Goal: Information Seeking & Learning: Learn about a topic

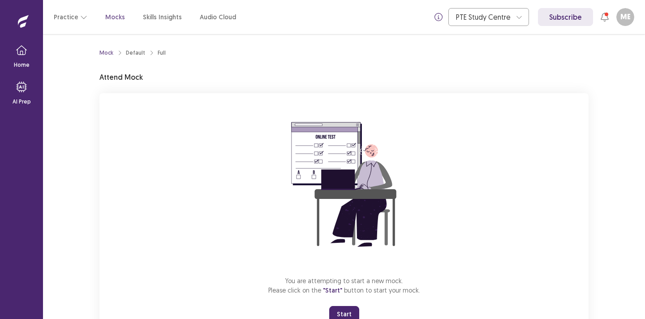
click at [341, 315] on button "Start" at bounding box center [344, 314] width 30 height 16
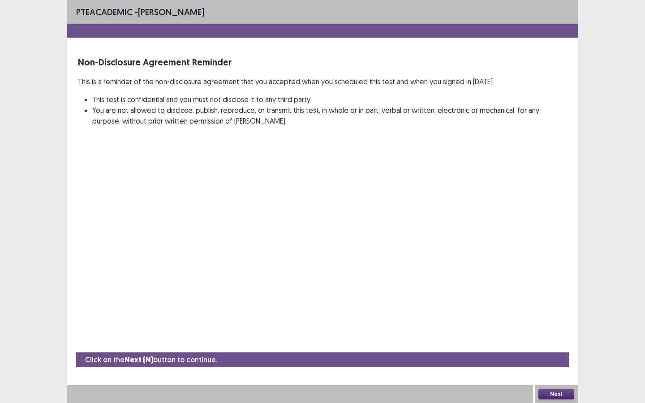
click at [547, 318] on button "Next" at bounding box center [556, 394] width 36 height 11
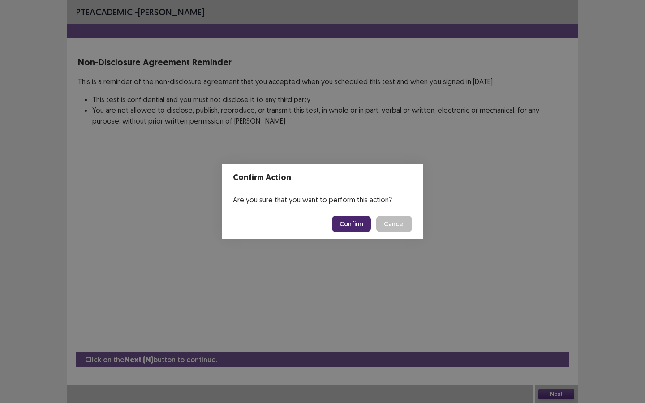
click at [351, 222] on button "Confirm" at bounding box center [351, 224] width 39 height 16
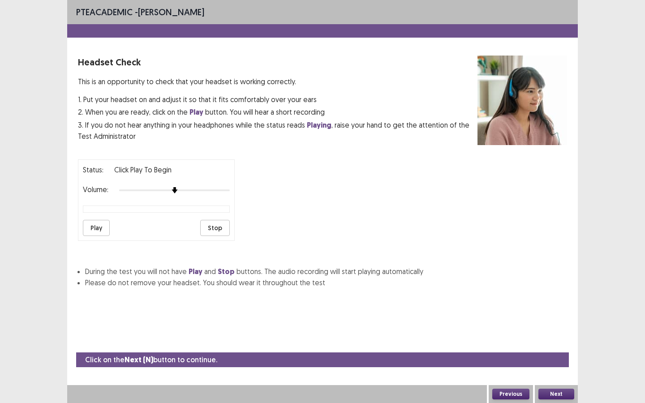
click at [96, 229] on button "Play" at bounding box center [96, 228] width 27 height 16
click at [568, 318] on button "Next" at bounding box center [556, 394] width 36 height 11
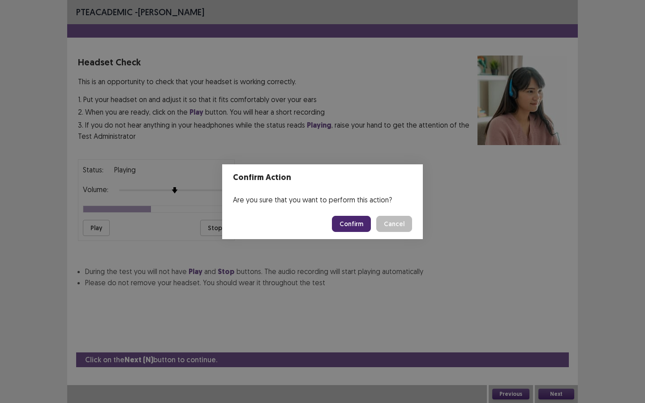
click at [358, 227] on button "Confirm" at bounding box center [351, 224] width 39 height 16
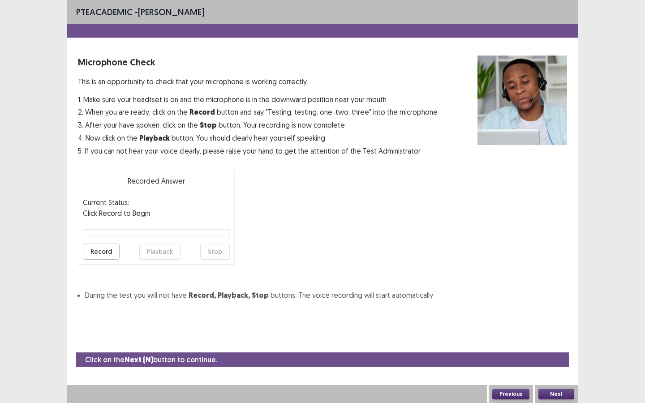
click at [558, 318] on button "Next" at bounding box center [556, 394] width 36 height 11
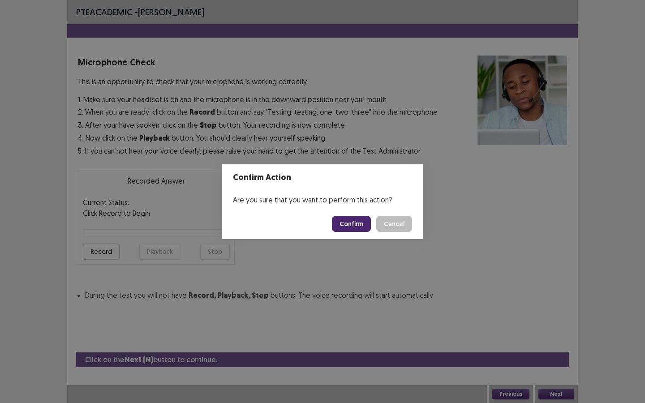
click at [355, 222] on button "Confirm" at bounding box center [351, 224] width 39 height 16
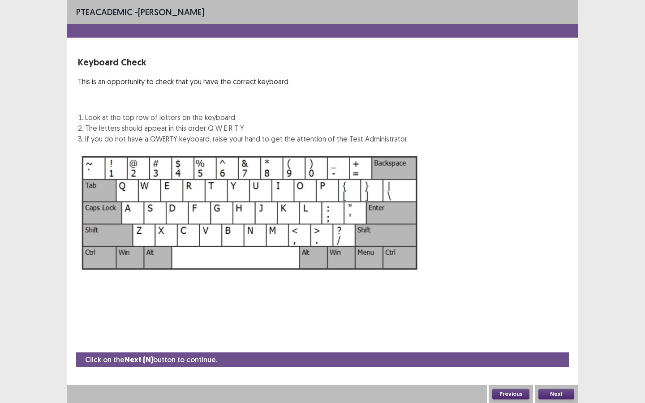
click at [554, 318] on button "Next" at bounding box center [556, 394] width 36 height 11
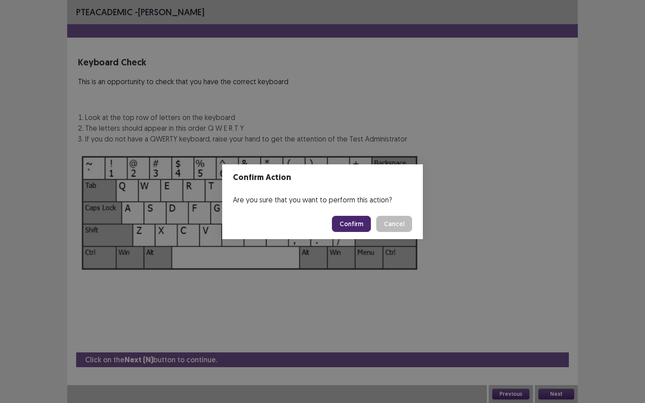
click at [354, 224] on button "Confirm" at bounding box center [351, 224] width 39 height 16
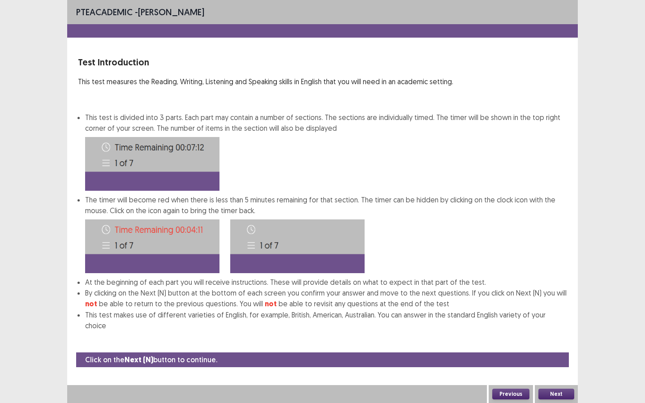
click at [558, 318] on button "Next" at bounding box center [556, 394] width 36 height 11
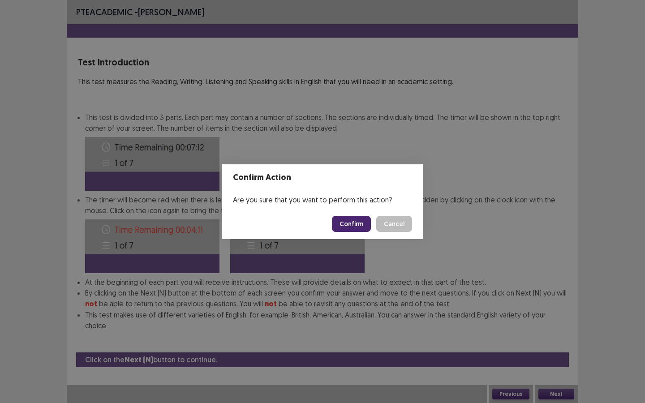
click at [352, 223] on button "Confirm" at bounding box center [351, 224] width 39 height 16
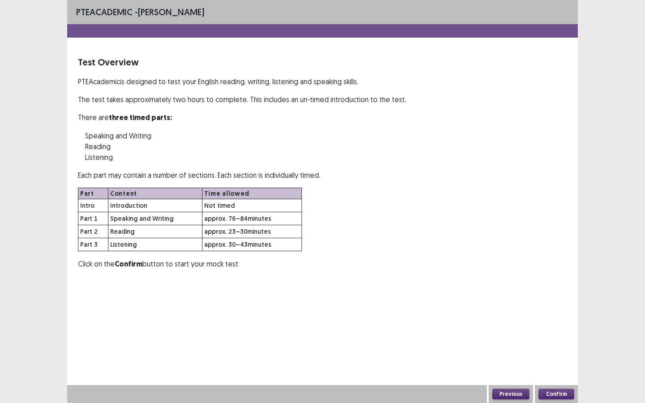
click at [565, 318] on button "Confirm" at bounding box center [556, 394] width 36 height 11
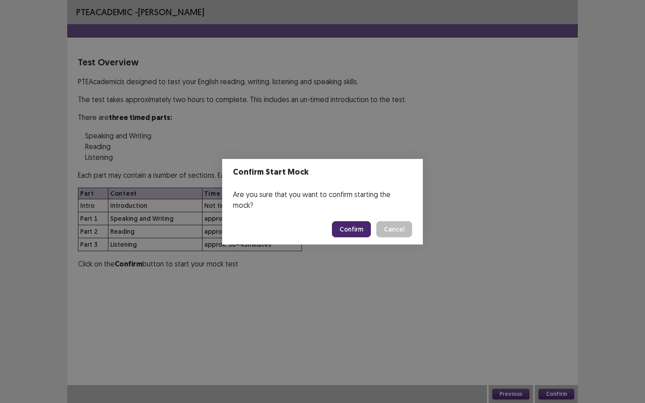
click at [350, 225] on button "Confirm" at bounding box center [351, 229] width 39 height 16
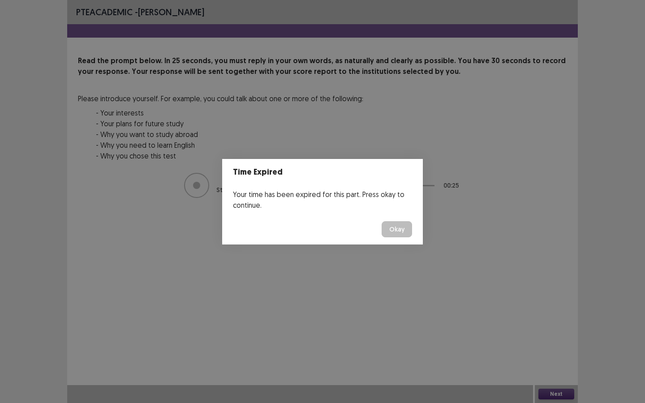
click at [405, 231] on button "Okay" at bounding box center [397, 229] width 30 height 16
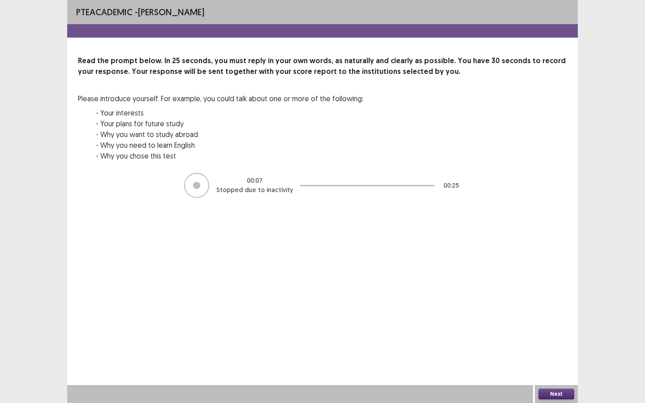
click at [551, 318] on button "Next" at bounding box center [556, 394] width 36 height 11
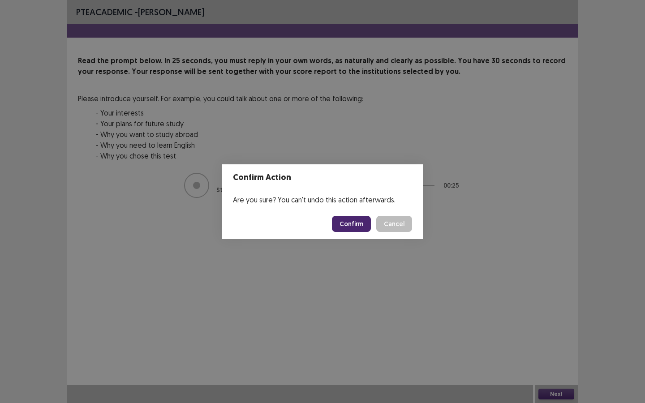
click at [352, 218] on button "Confirm" at bounding box center [351, 224] width 39 height 16
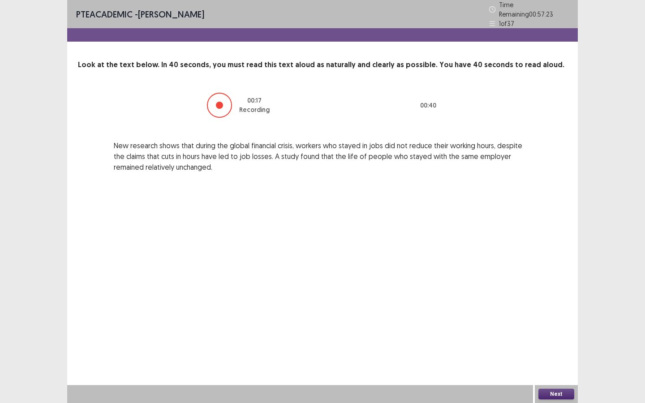
click at [550, 318] on button "Next" at bounding box center [556, 394] width 36 height 11
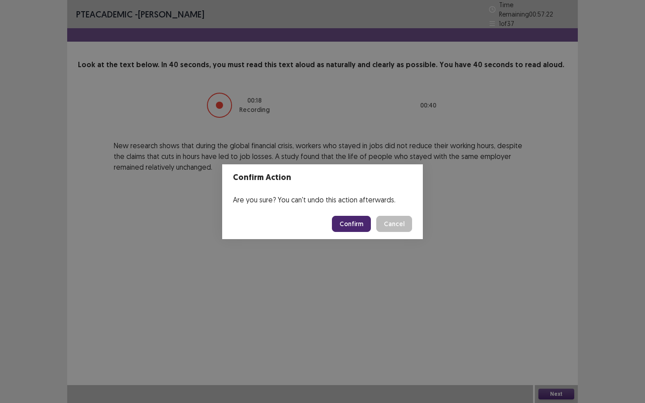
click at [355, 229] on button "Confirm" at bounding box center [351, 224] width 39 height 16
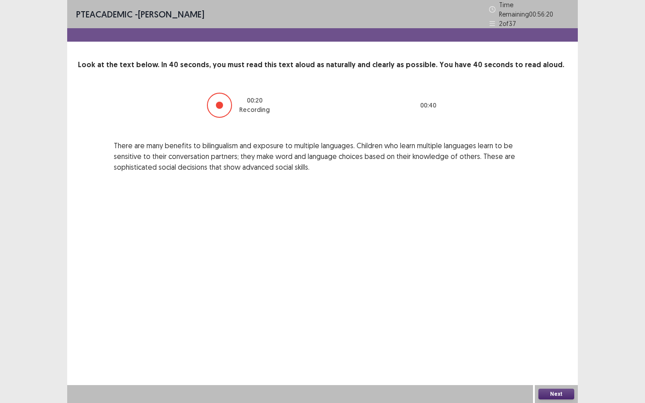
click at [560, 318] on button "Next" at bounding box center [556, 394] width 36 height 11
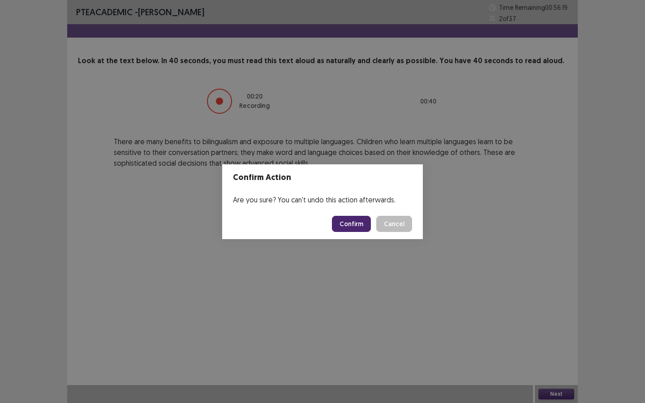
click at [347, 225] on button "Confirm" at bounding box center [351, 224] width 39 height 16
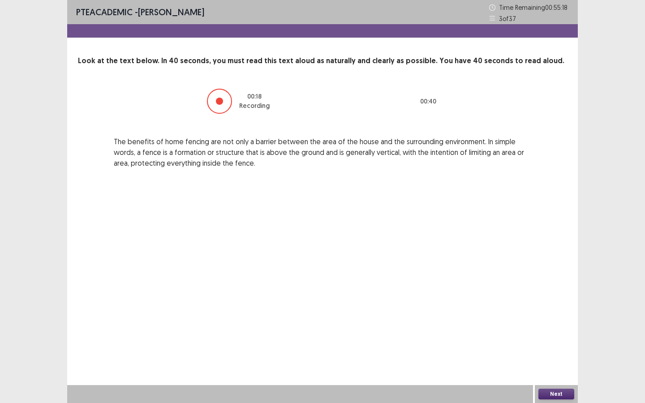
click at [557, 318] on button "Next" at bounding box center [556, 394] width 36 height 11
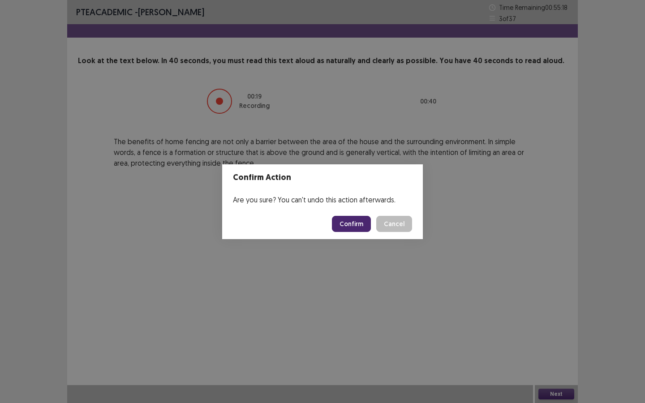
click at [348, 223] on button "Confirm" at bounding box center [351, 224] width 39 height 16
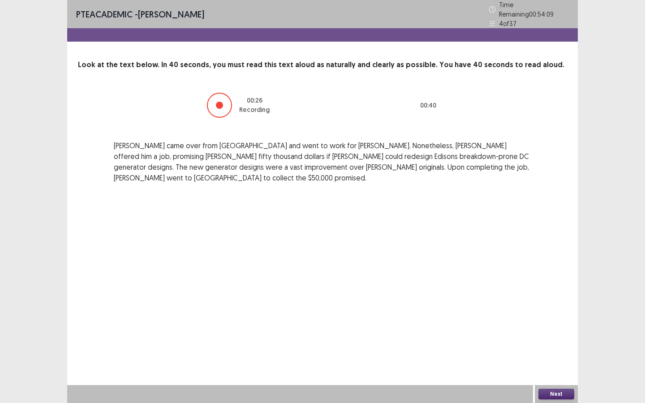
click at [558, 318] on button "Next" at bounding box center [556, 394] width 36 height 11
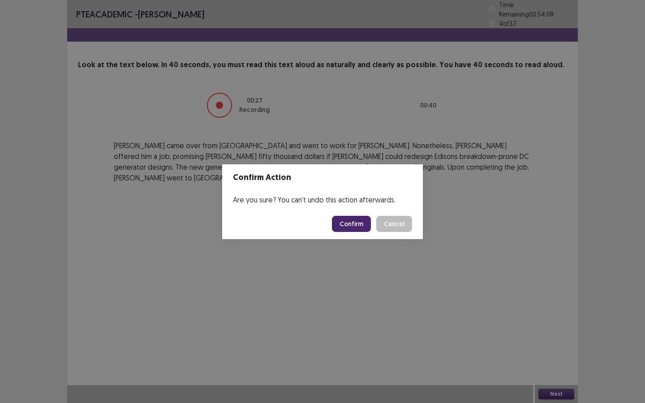
click at [344, 223] on button "Confirm" at bounding box center [351, 224] width 39 height 16
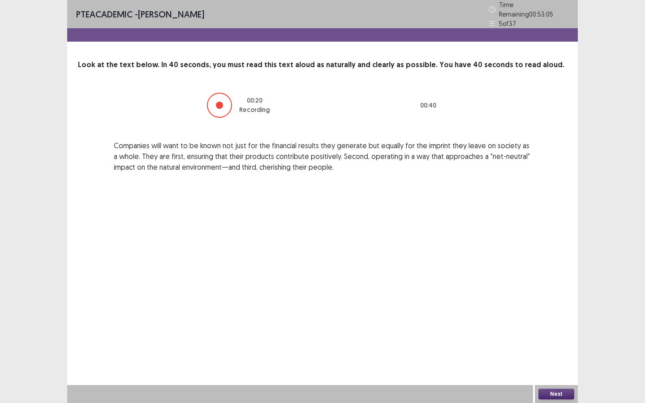
click at [560, 318] on button "Next" at bounding box center [556, 394] width 36 height 11
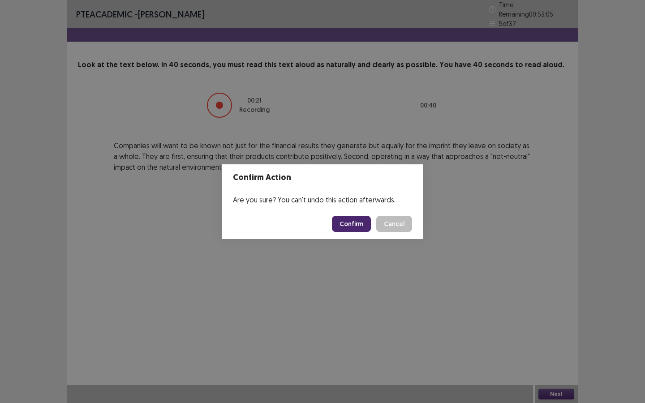
click at [355, 226] on button "Confirm" at bounding box center [351, 224] width 39 height 16
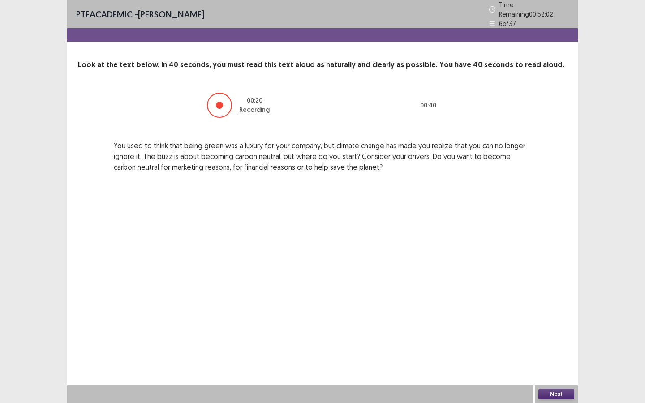
click at [555, 318] on button "Next" at bounding box center [556, 394] width 36 height 11
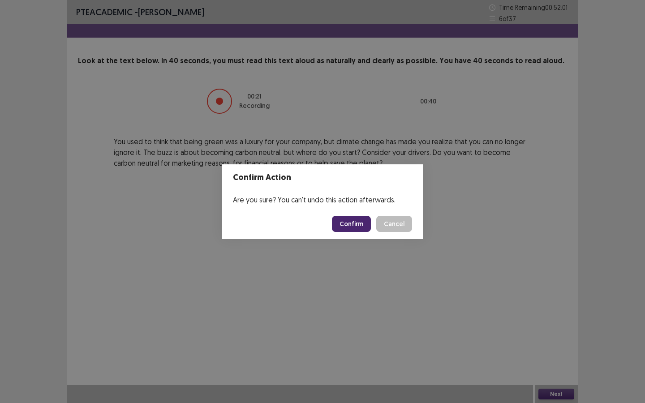
click at [348, 224] on button "Confirm" at bounding box center [351, 224] width 39 height 16
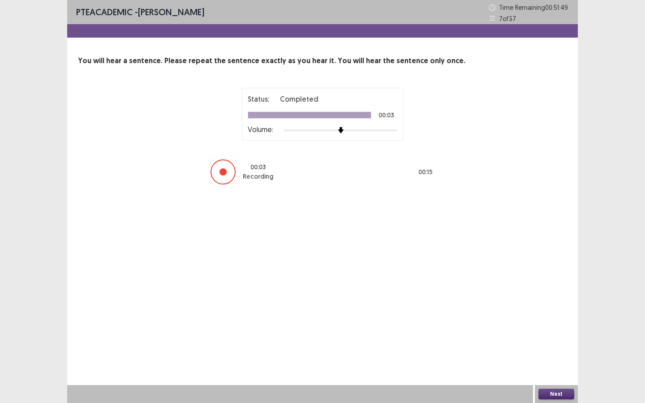
click at [553, 318] on button "Next" at bounding box center [556, 394] width 36 height 11
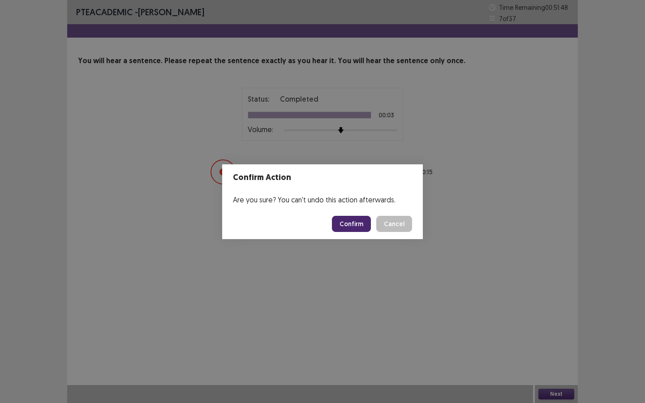
click at [358, 219] on button "Confirm" at bounding box center [351, 224] width 39 height 16
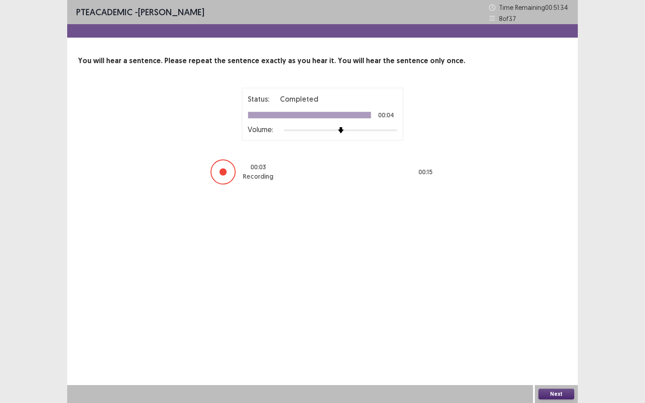
click at [553, 318] on button "Next" at bounding box center [556, 394] width 36 height 11
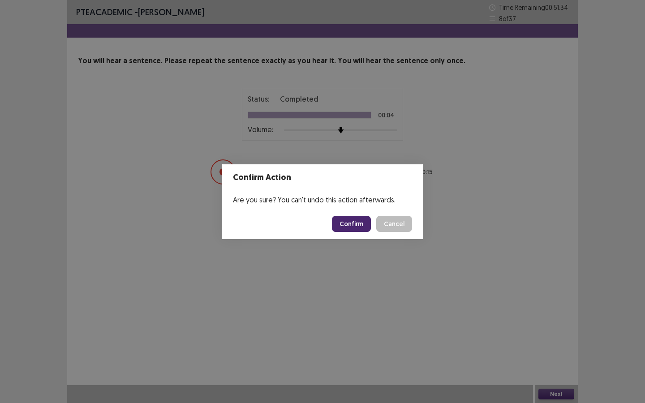
click at [350, 223] on button "Confirm" at bounding box center [351, 224] width 39 height 16
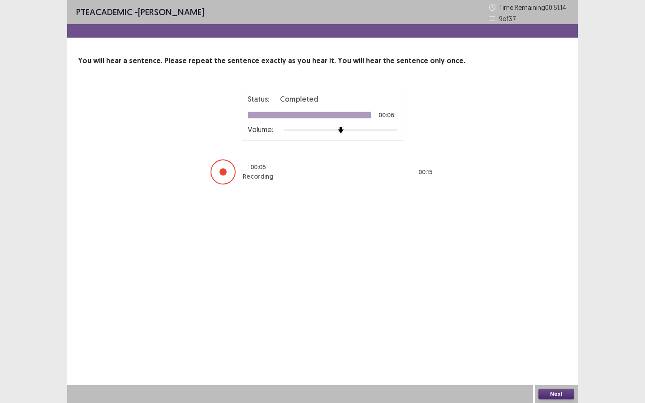
click at [559, 318] on button "Next" at bounding box center [556, 394] width 36 height 11
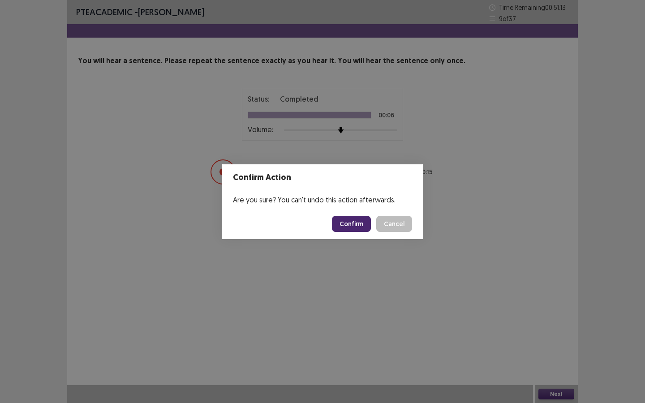
click at [351, 225] on button "Confirm" at bounding box center [351, 224] width 39 height 16
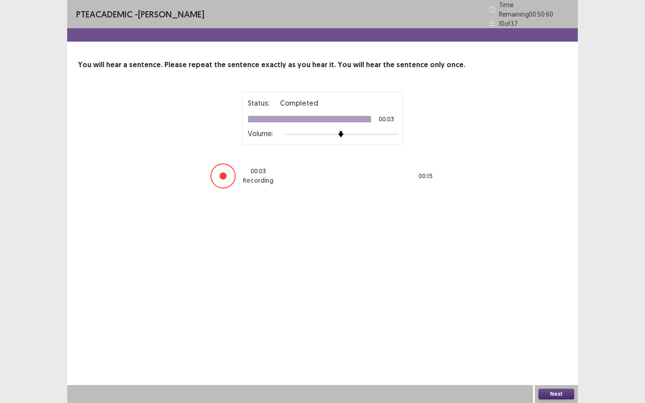
click at [556, 318] on button "Next" at bounding box center [556, 394] width 36 height 11
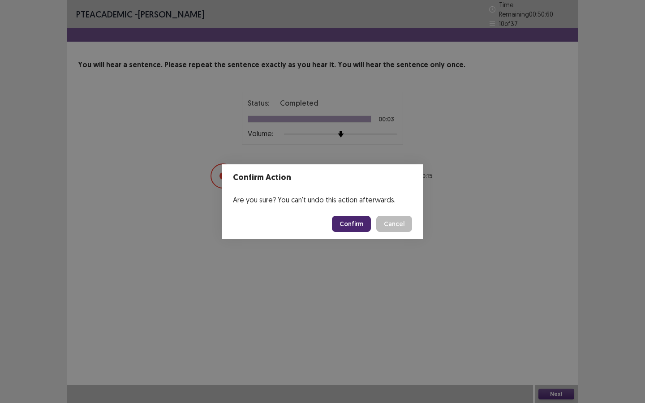
click at [355, 223] on button "Confirm" at bounding box center [351, 224] width 39 height 16
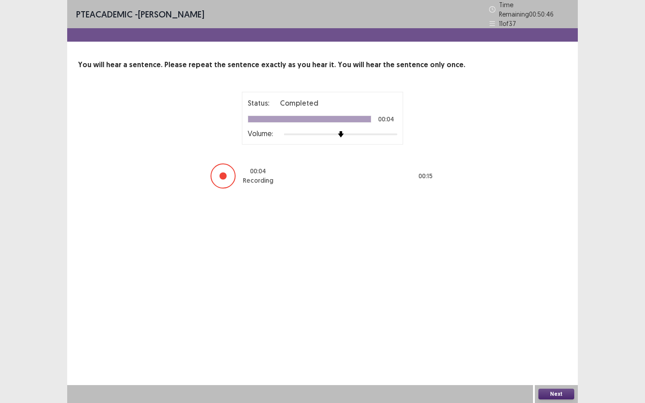
click at [557, 318] on button "Next" at bounding box center [556, 394] width 36 height 11
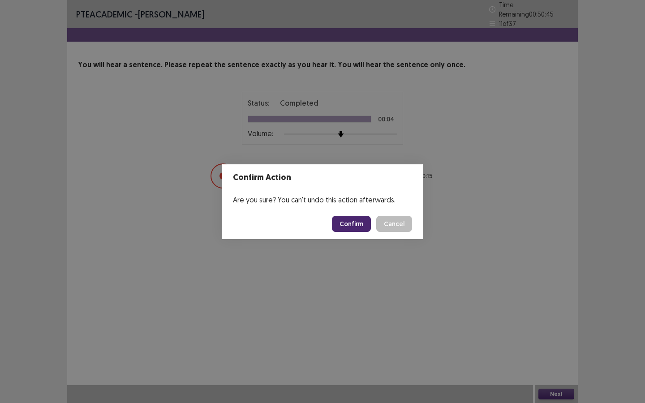
click at [343, 221] on button "Confirm" at bounding box center [351, 224] width 39 height 16
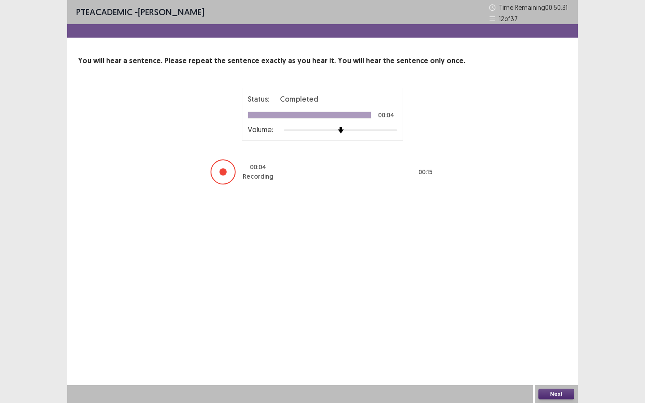
click at [564, 318] on button "Next" at bounding box center [556, 394] width 36 height 11
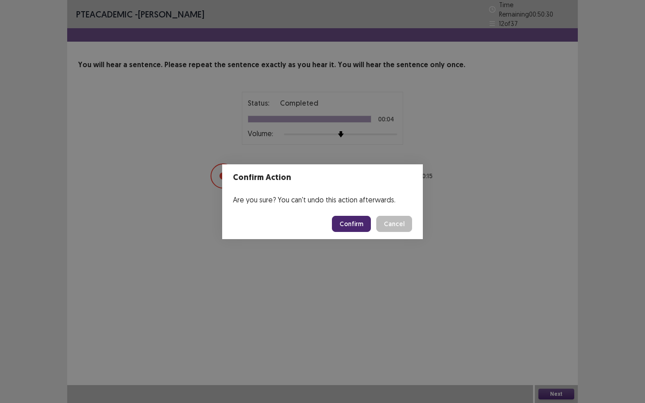
click at [364, 220] on button "Confirm" at bounding box center [351, 224] width 39 height 16
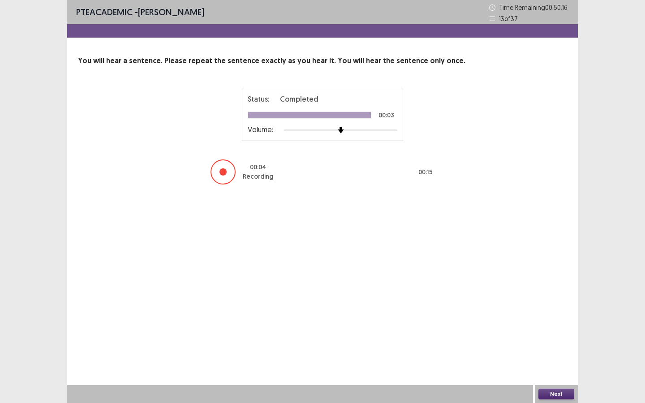
click at [559, 318] on button "Next" at bounding box center [556, 394] width 36 height 11
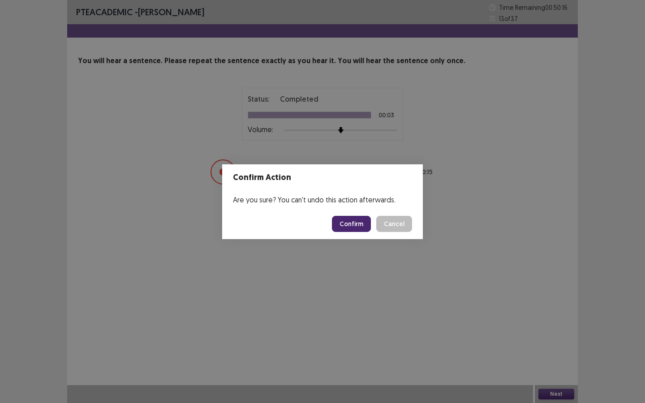
click at [357, 223] on button "Confirm" at bounding box center [351, 224] width 39 height 16
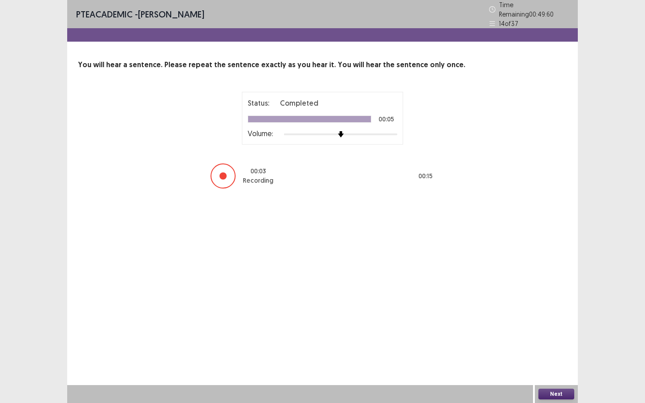
click at [561, 318] on button "Next" at bounding box center [556, 394] width 36 height 11
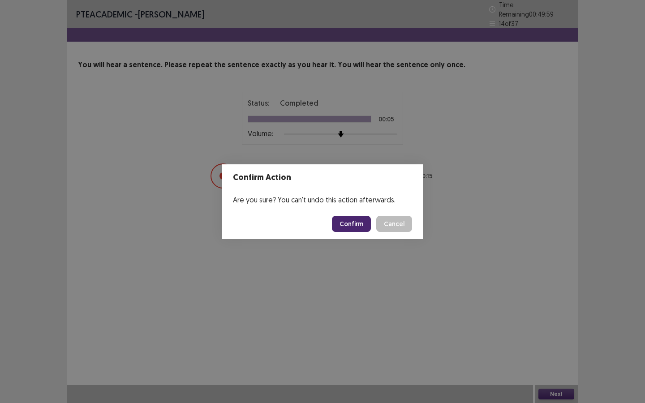
click at [347, 212] on footer "Confirm Cancel" at bounding box center [322, 224] width 201 height 30
click at [355, 223] on button "Confirm" at bounding box center [351, 224] width 39 height 16
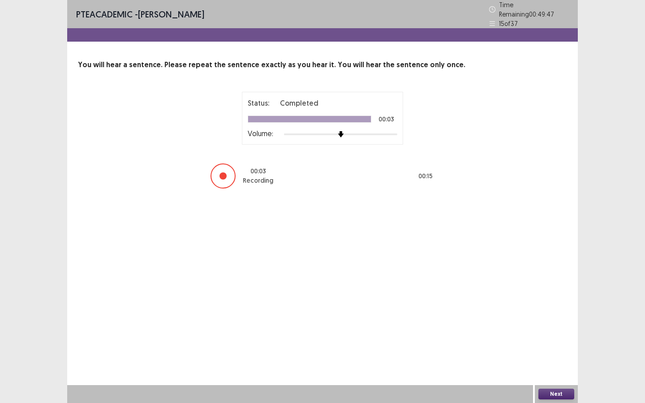
click at [557, 318] on button "Next" at bounding box center [556, 394] width 36 height 11
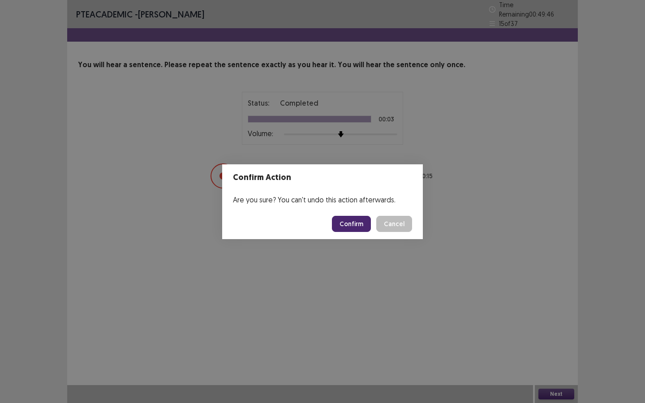
click at [355, 221] on button "Confirm" at bounding box center [351, 224] width 39 height 16
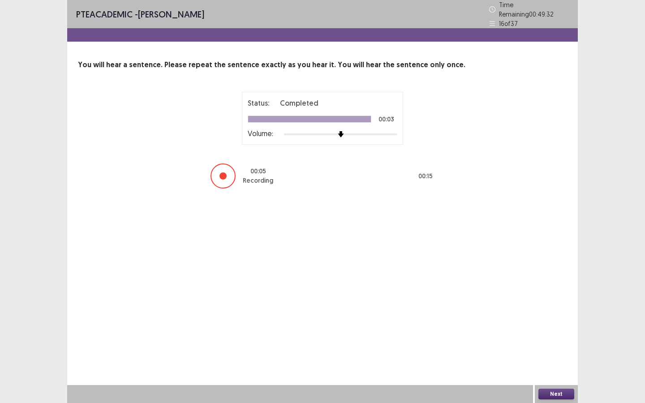
click at [558, 318] on button "Next" at bounding box center [556, 394] width 36 height 11
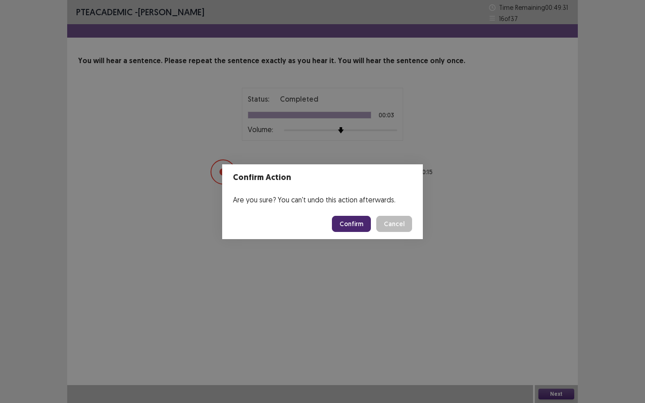
click at [350, 211] on footer "Confirm Cancel" at bounding box center [322, 224] width 201 height 30
click at [353, 227] on button "Confirm" at bounding box center [351, 224] width 39 height 16
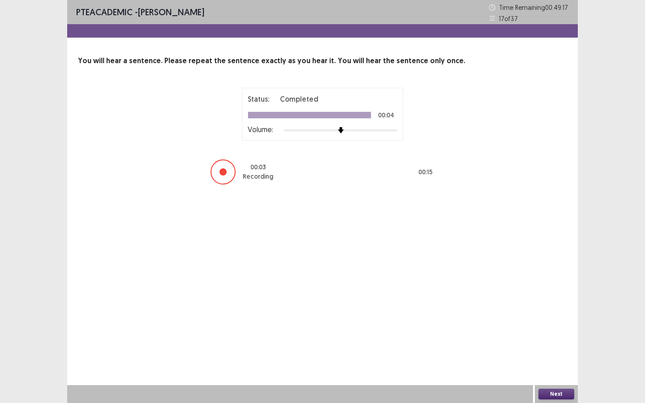
click at [558, 318] on button "Next" at bounding box center [556, 394] width 36 height 11
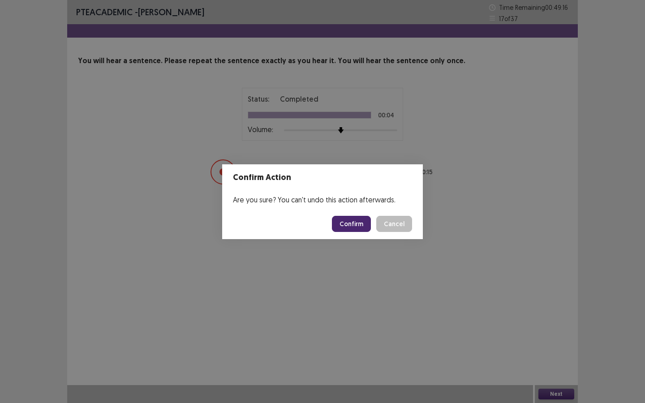
click at [355, 225] on button "Confirm" at bounding box center [351, 224] width 39 height 16
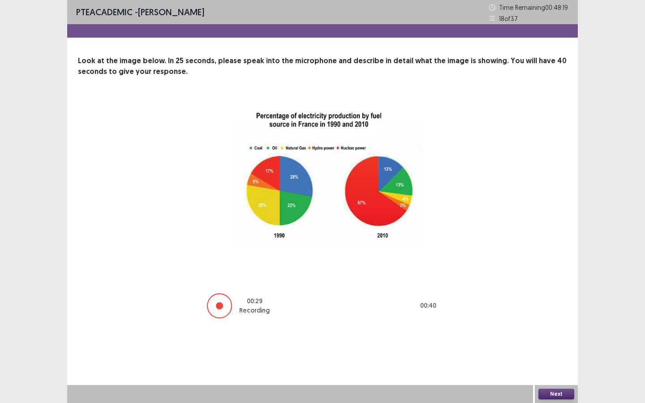
click at [554, 318] on button "Next" at bounding box center [556, 394] width 36 height 11
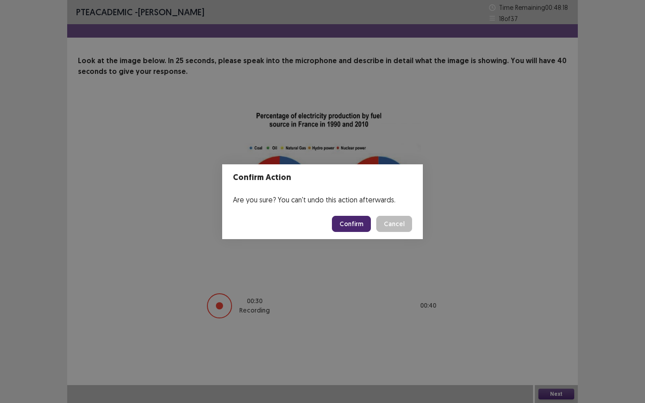
click at [352, 227] on button "Confirm" at bounding box center [351, 224] width 39 height 16
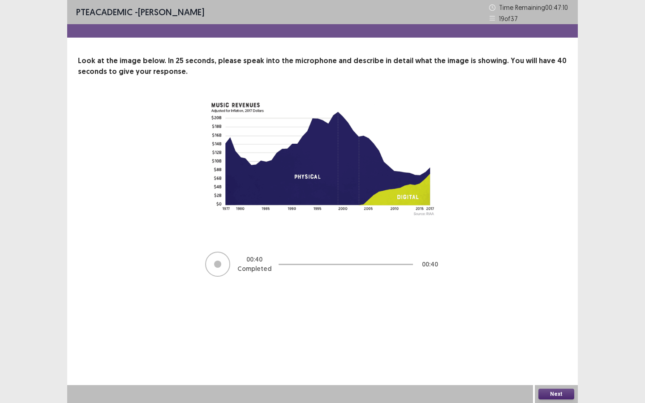
click at [562, 318] on button "Next" at bounding box center [556, 394] width 36 height 11
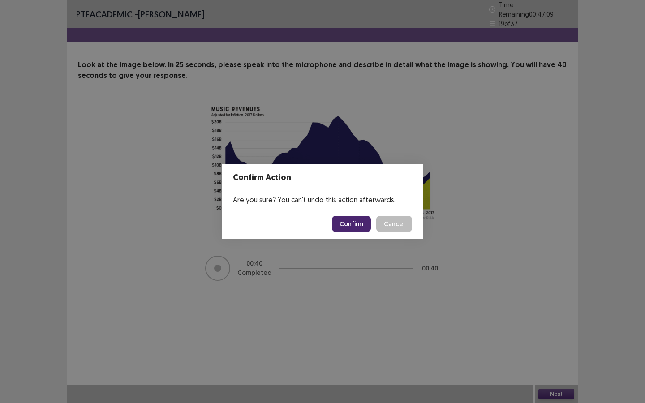
click at [353, 223] on button "Confirm" at bounding box center [351, 224] width 39 height 16
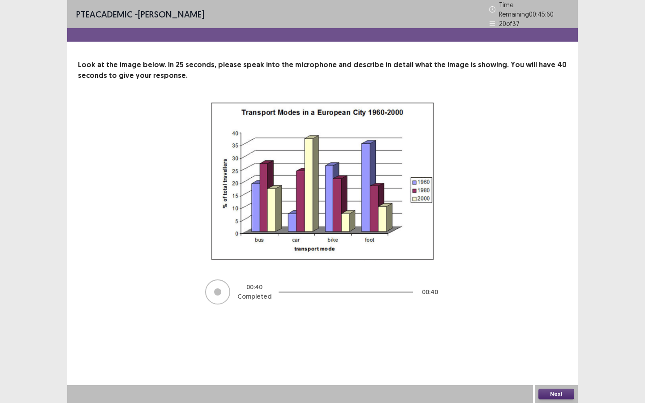
click at [558, 318] on button "Next" at bounding box center [556, 394] width 36 height 11
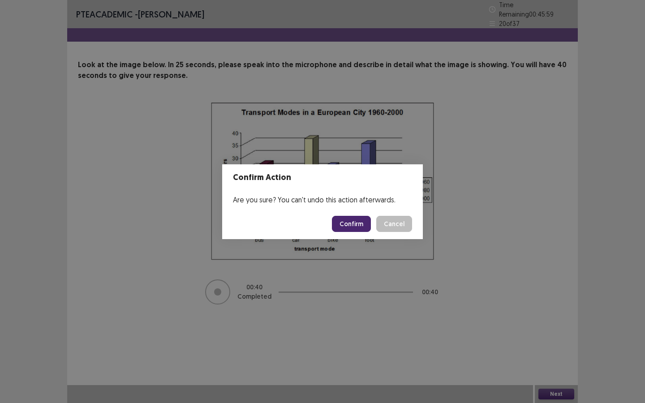
click at [360, 226] on button "Confirm" at bounding box center [351, 224] width 39 height 16
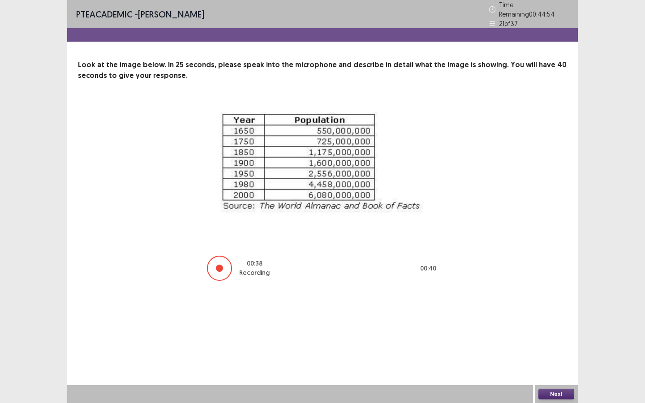
click at [559, 318] on button "Next" at bounding box center [556, 394] width 36 height 11
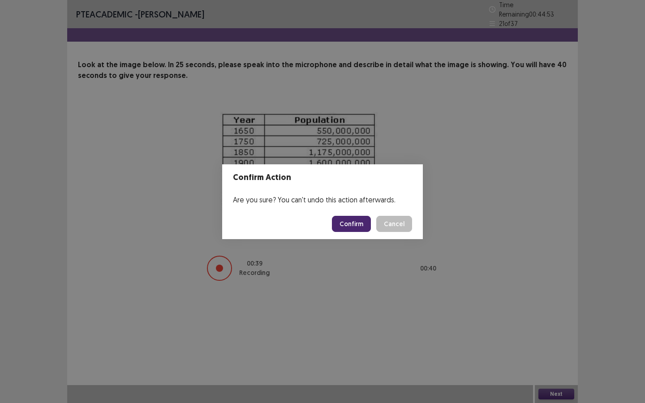
click at [355, 223] on button "Confirm" at bounding box center [351, 224] width 39 height 16
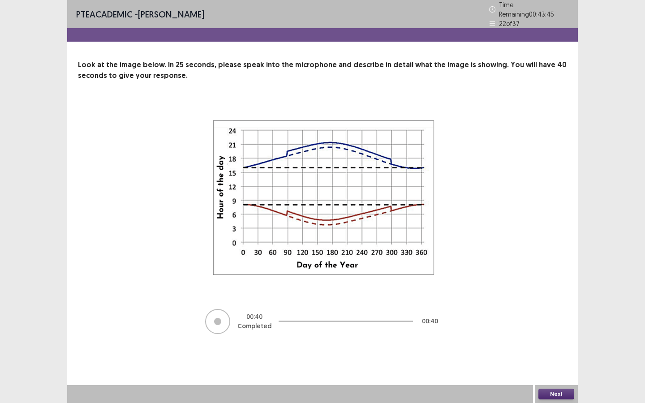
click at [564, 318] on button "Next" at bounding box center [556, 394] width 36 height 11
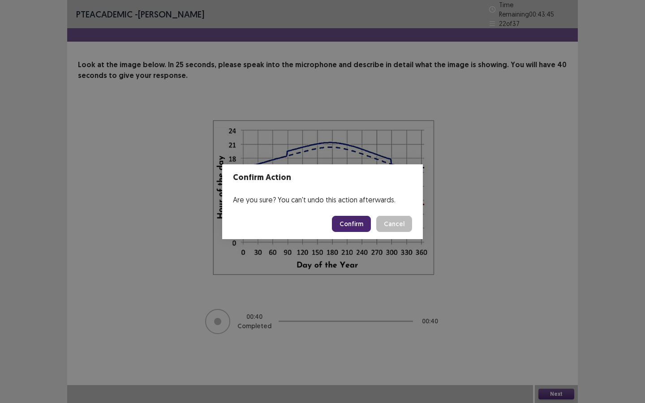
click at [349, 225] on button "Confirm" at bounding box center [351, 224] width 39 height 16
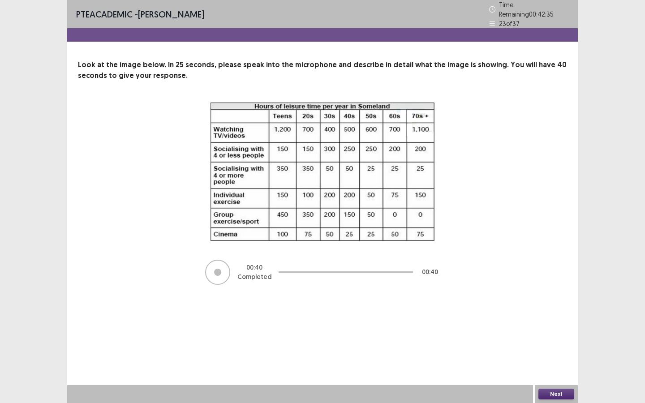
click at [555, 318] on button "Next" at bounding box center [556, 394] width 36 height 11
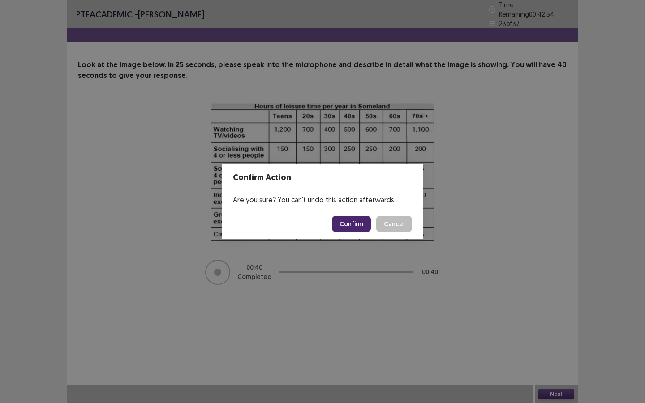
click at [358, 220] on button "Confirm" at bounding box center [351, 224] width 39 height 16
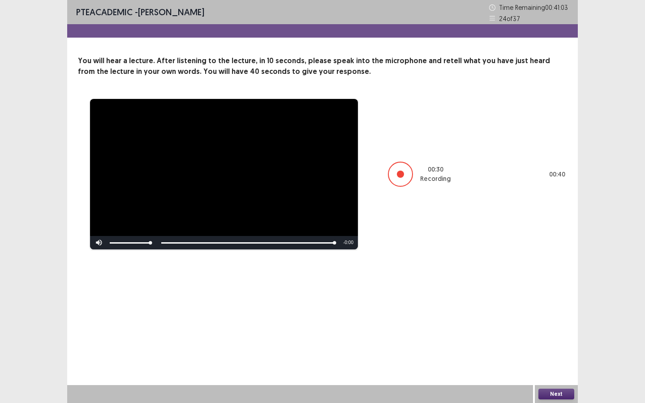
click at [564, 318] on button "Next" at bounding box center [556, 394] width 36 height 11
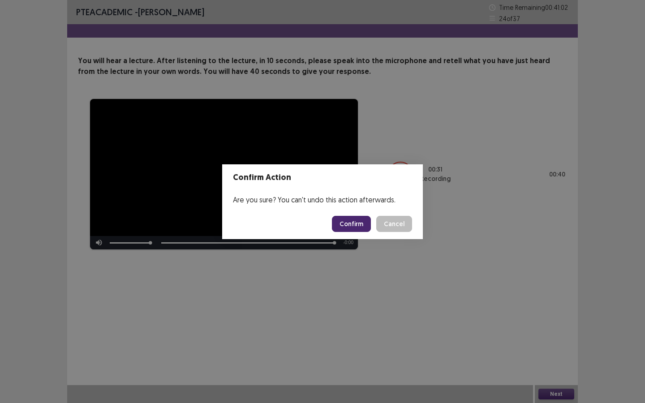
click at [347, 227] on button "Confirm" at bounding box center [351, 224] width 39 height 16
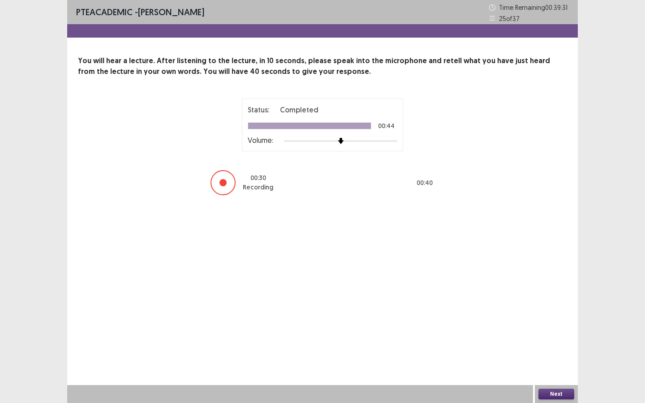
click at [559, 318] on button "Next" at bounding box center [556, 394] width 36 height 11
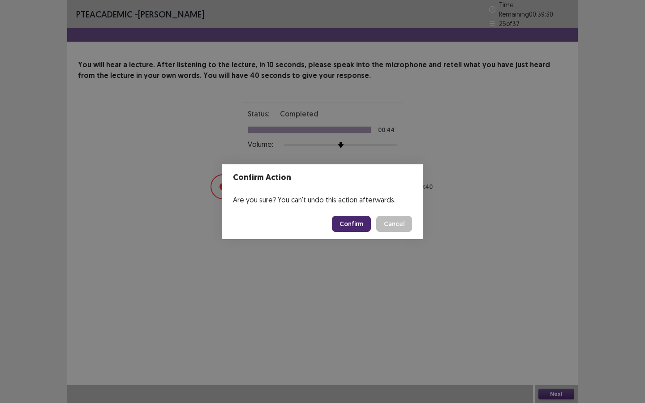
click at [355, 224] on button "Confirm" at bounding box center [351, 224] width 39 height 16
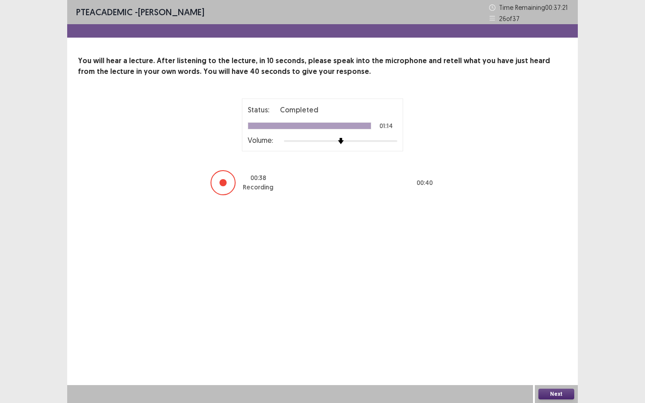
click at [556, 318] on button "Next" at bounding box center [556, 394] width 36 height 11
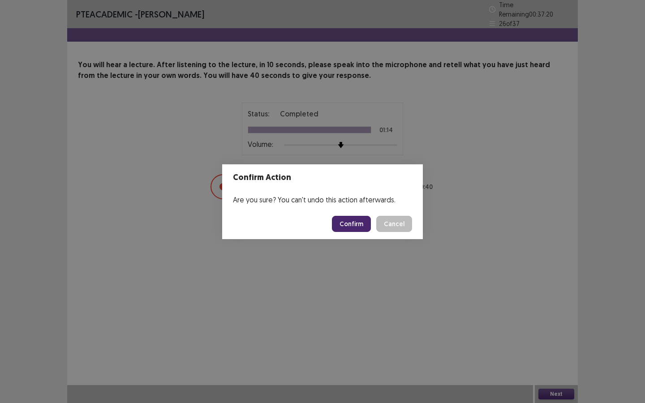
click at [348, 225] on button "Confirm" at bounding box center [351, 224] width 39 height 16
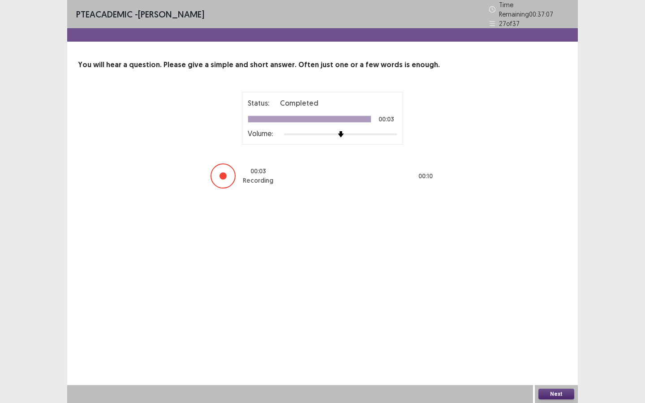
click at [551, 318] on button "Next" at bounding box center [556, 394] width 36 height 11
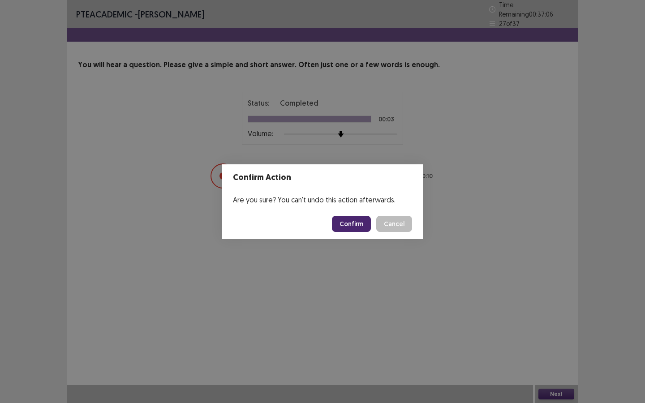
click at [341, 214] on footer "Confirm Cancel" at bounding box center [322, 224] width 201 height 30
click at [348, 223] on button "Confirm" at bounding box center [351, 224] width 39 height 16
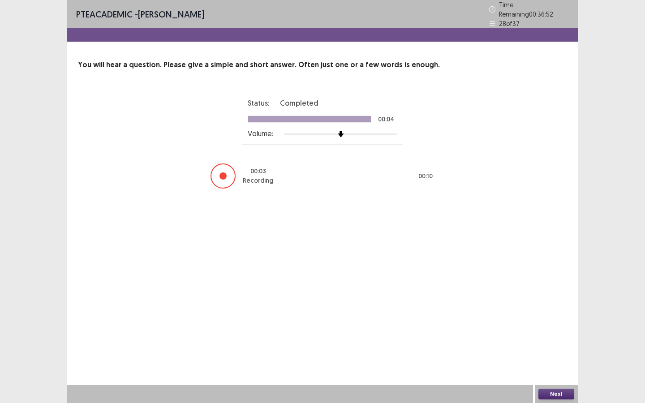
click at [549, 318] on button "Next" at bounding box center [556, 394] width 36 height 11
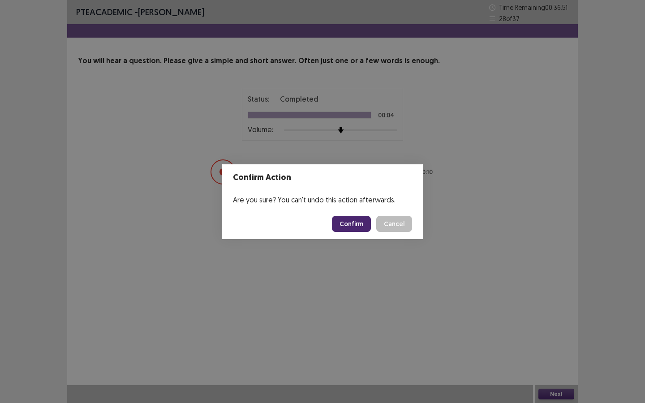
click at [357, 226] on button "Confirm" at bounding box center [351, 224] width 39 height 16
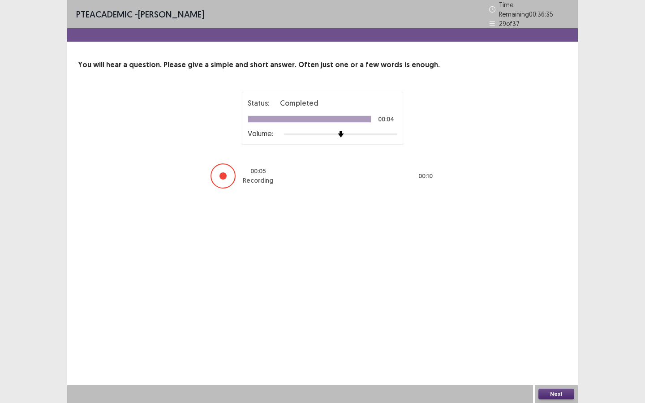
click at [558, 318] on button "Next" at bounding box center [556, 394] width 36 height 11
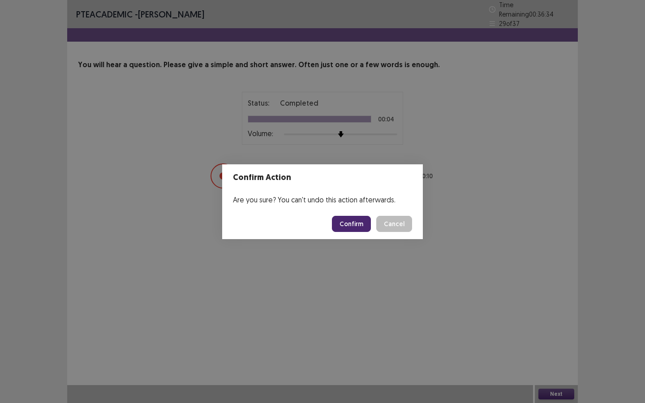
click at [350, 224] on button "Confirm" at bounding box center [351, 224] width 39 height 16
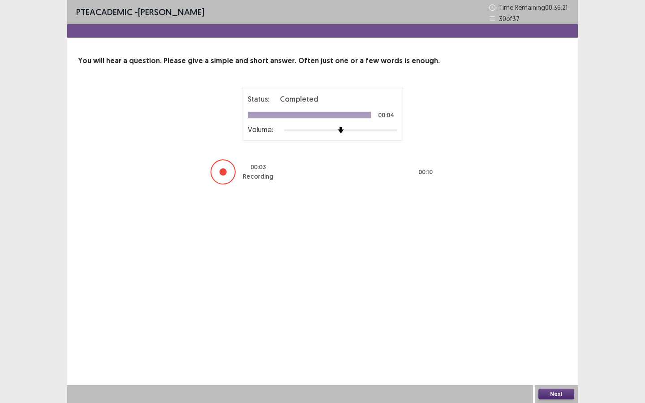
click at [564, 318] on button "Next" at bounding box center [556, 394] width 36 height 11
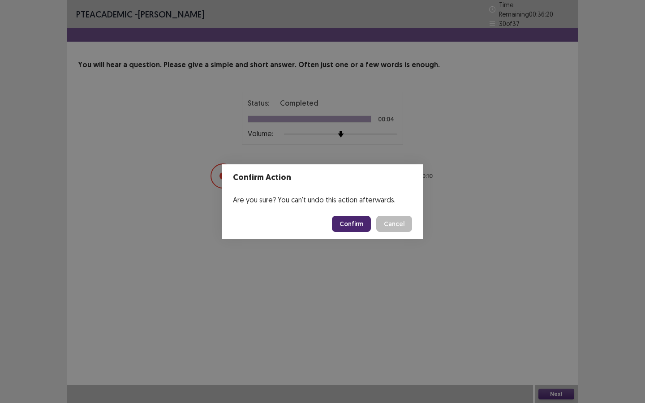
click at [353, 221] on button "Confirm" at bounding box center [351, 224] width 39 height 16
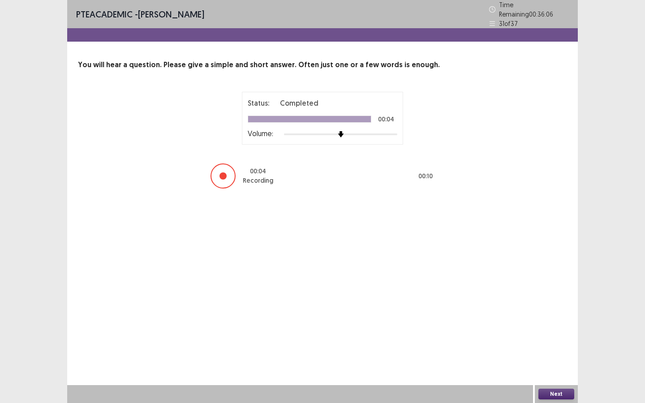
click at [558, 318] on button "Next" at bounding box center [556, 394] width 36 height 11
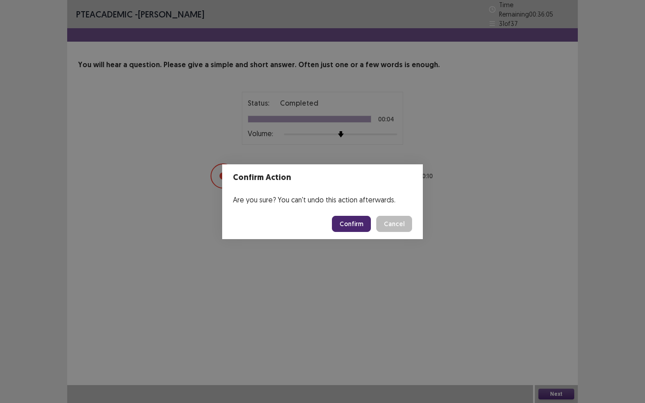
click at [355, 216] on button "Confirm" at bounding box center [351, 224] width 39 height 16
